Goal: Download file/media

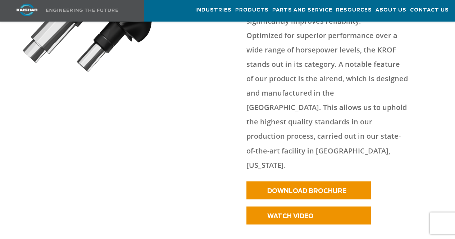
scroll to position [517, 0]
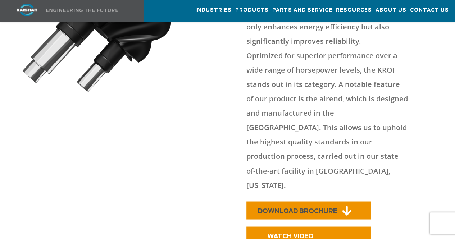
click at [303, 208] on span "DOWNLOAD BROCHURE" at bounding box center [297, 211] width 79 height 6
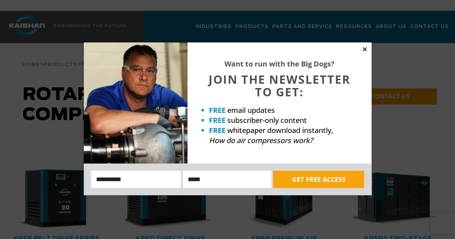
click at [365, 48] on icon at bounding box center [364, 49] width 6 height 6
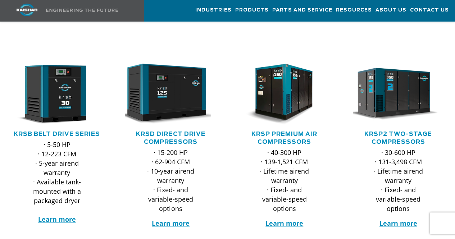
scroll to position [114, 0]
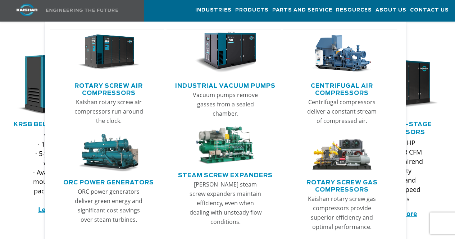
click at [115, 86] on link "Rotary Screw Air Compressors" at bounding box center [109, 88] width 111 height 18
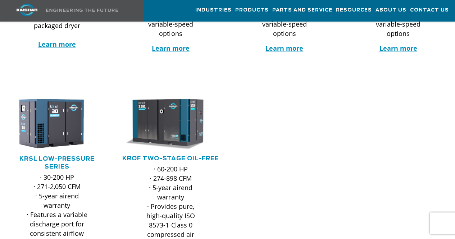
scroll to position [280, 0]
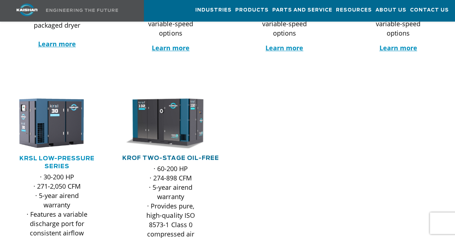
click at [180, 155] on link "KROF TWO-STAGE OIL-FREE" at bounding box center [170, 158] width 97 height 6
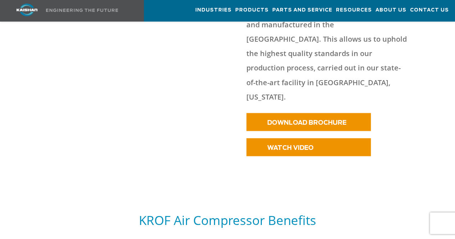
scroll to position [599, 0]
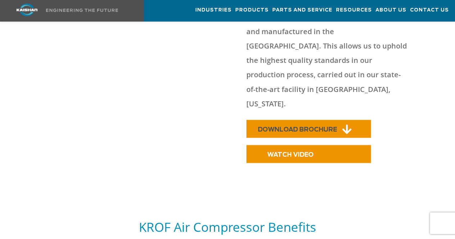
click at [327, 126] on span "DOWNLOAD BROCHURE" at bounding box center [297, 129] width 79 height 6
